Goal: Information Seeking & Learning: Check status

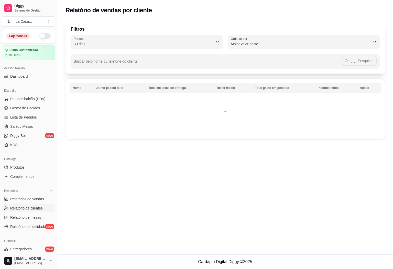
select select "30"
select select "HIGHEST_TOTAL_SPENT_WITH_ORDERS"
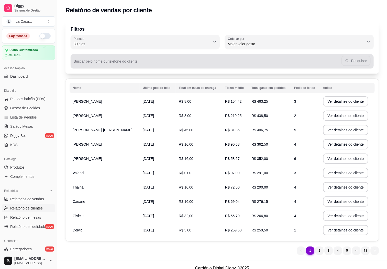
click at [94, 58] on div "Pesquisar" at bounding box center [222, 61] width 297 height 10
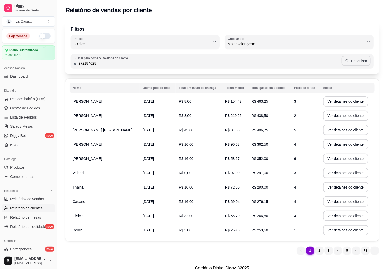
type input "972184028"
click at [358, 62] on button "Pesquisar" at bounding box center [355, 61] width 29 height 10
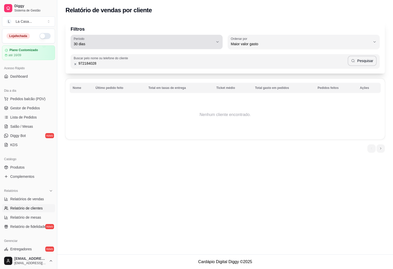
click at [213, 41] on button "Período 30 dias" at bounding box center [147, 42] width 152 height 14
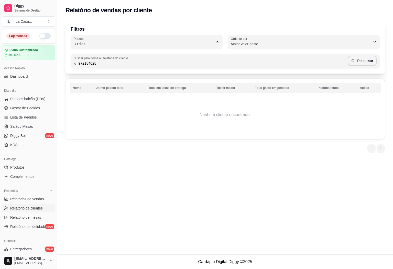
click at [80, 97] on span "45 dias" at bounding box center [143, 97] width 133 height 5
type input "45"
select select "45"
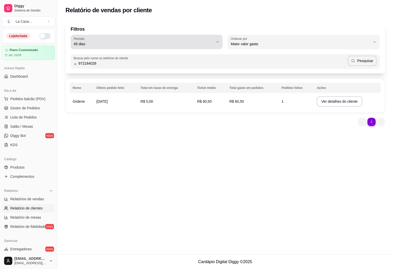
click at [216, 40] on icon "button" at bounding box center [217, 42] width 4 height 4
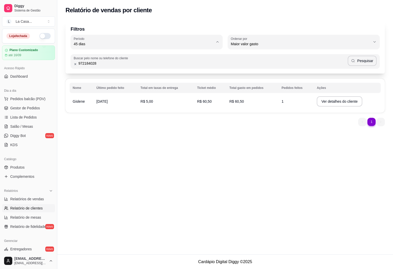
click at [87, 106] on span "60 dias" at bounding box center [143, 105] width 133 height 5
type input "60"
select select "60"
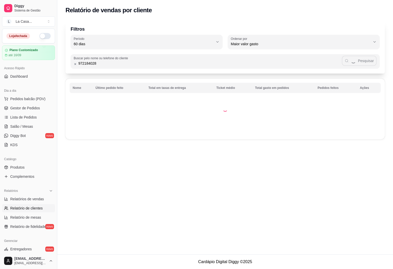
scroll to position [5, 0]
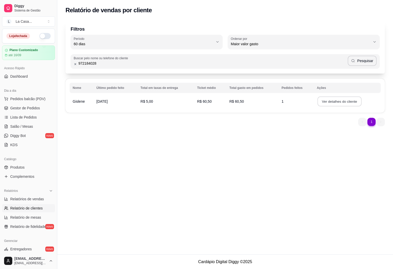
click at [339, 100] on button "Ver detalhes do cliente" at bounding box center [339, 102] width 44 height 10
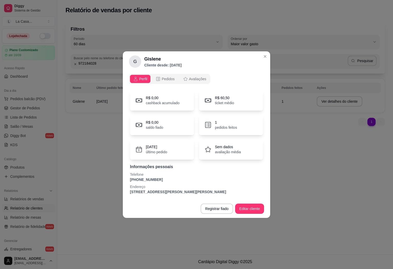
click at [232, 129] on p "pedidos feitos" at bounding box center [226, 127] width 22 height 5
click at [222, 127] on p "pedidos feitos" at bounding box center [226, 127] width 22 height 5
click at [168, 78] on span "Pedidos" at bounding box center [168, 78] width 13 height 5
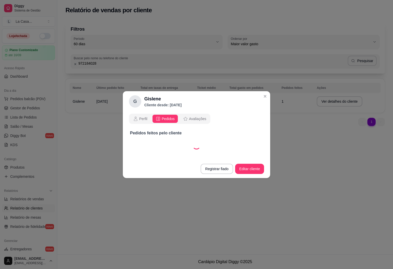
select select "30"
select select "ALL"
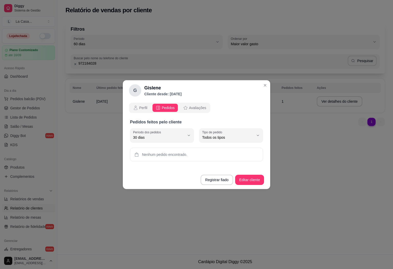
click at [162, 107] on span "Pedidos" at bounding box center [168, 107] width 13 height 5
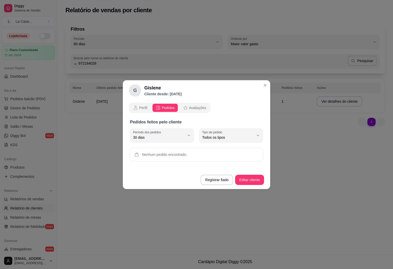
click at [169, 108] on span "Pedidos" at bounding box center [168, 107] width 13 height 5
click at [141, 110] on span "Perfil" at bounding box center [143, 107] width 8 height 5
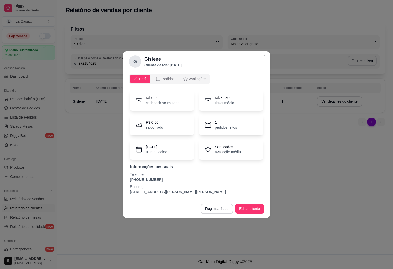
click at [235, 128] on p "pedidos feitos" at bounding box center [226, 127] width 22 height 5
click at [160, 151] on p "último pedido" at bounding box center [156, 151] width 21 height 5
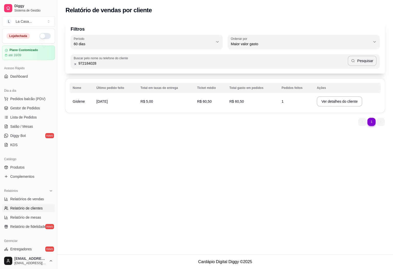
click at [98, 98] on td "[DATE]" at bounding box center [115, 101] width 44 height 14
click at [102, 102] on span "[DATE]" at bounding box center [101, 101] width 11 height 4
click at [238, 100] on span "R$ 60,50" at bounding box center [236, 101] width 15 height 4
click at [282, 98] on td "1" at bounding box center [295, 101] width 35 height 14
click at [79, 101] on span "Gislene" at bounding box center [79, 101] width 12 height 4
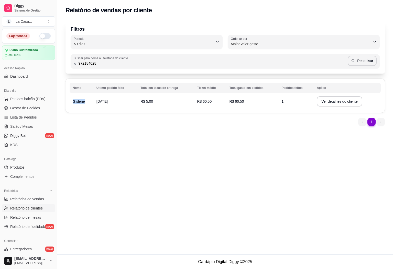
click at [79, 101] on span "Gislene" at bounding box center [79, 101] width 12 height 4
click at [108, 102] on span "[DATE]" at bounding box center [101, 101] width 11 height 4
click at [150, 102] on span "R$ 5,00" at bounding box center [146, 101] width 13 height 4
click at [346, 99] on button "Ver detalhes do cliente" at bounding box center [338, 101] width 45 height 10
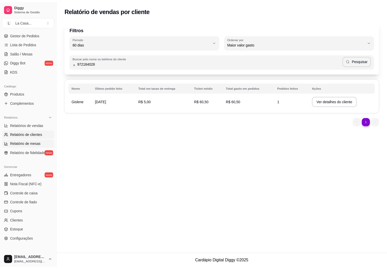
scroll to position [99, 0]
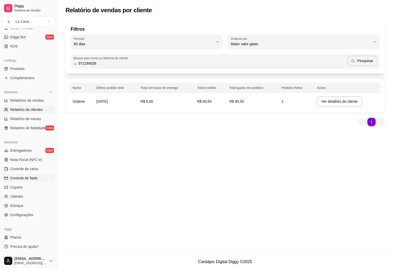
click at [26, 174] on link "Controle de fiado" at bounding box center [28, 178] width 53 height 8
